Goal: Transaction & Acquisition: Purchase product/service

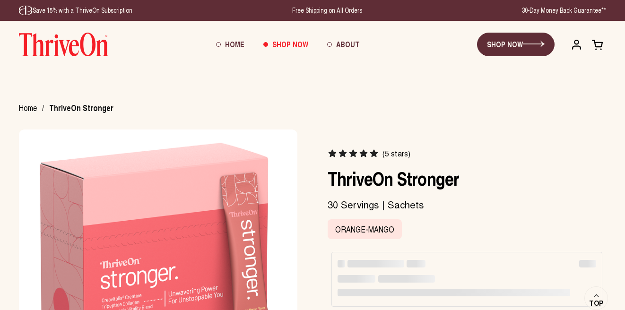
click at [68, 45] on img at bounding box center [63, 45] width 89 height 24
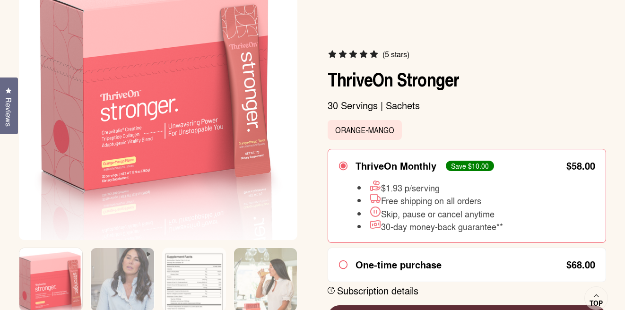
scroll to position [166, 0]
